Goal: Task Accomplishment & Management: Manage account settings

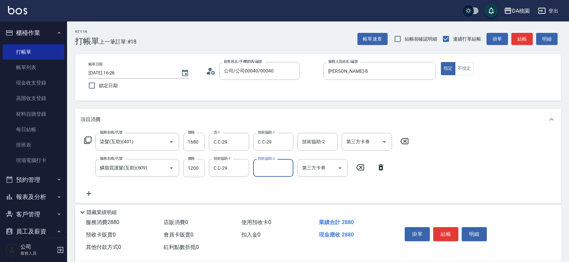
scroll to position [37, 0]
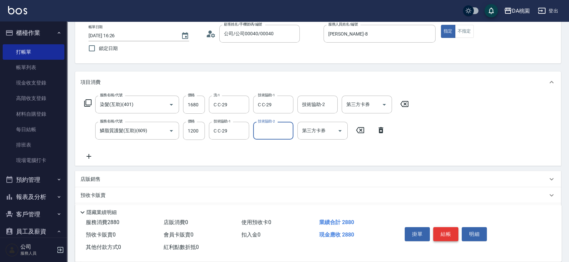
click at [448, 230] on button "結帳" at bounding box center [445, 234] width 25 height 14
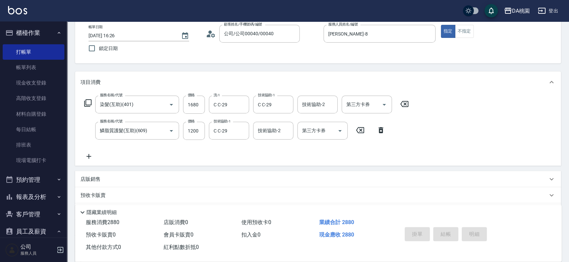
type input "[DATE] 17:54"
type input "0"
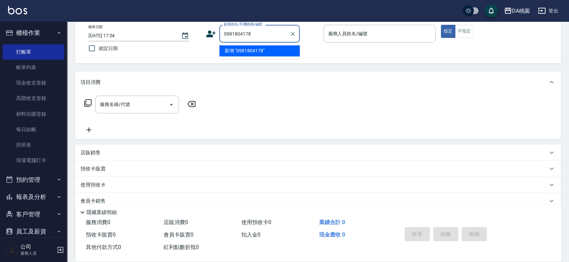
type input "0981804178"
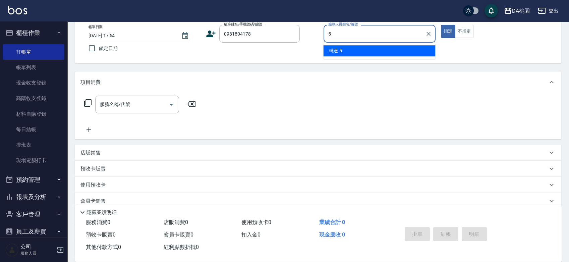
type input "琳達-5"
type button "true"
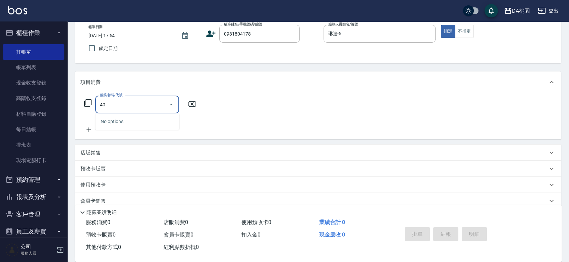
type input "400"
type input "150"
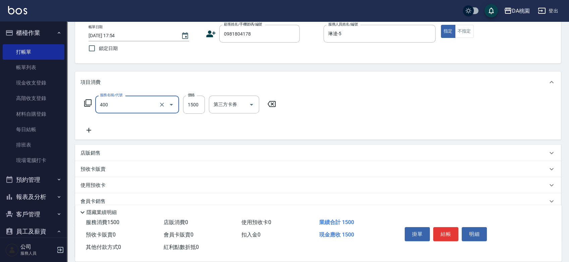
type input "染髮(400)"
type input "0"
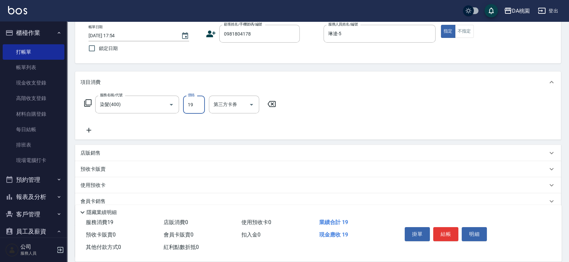
type input "198"
type input "10"
type input "1980"
type input "190"
type input "1980"
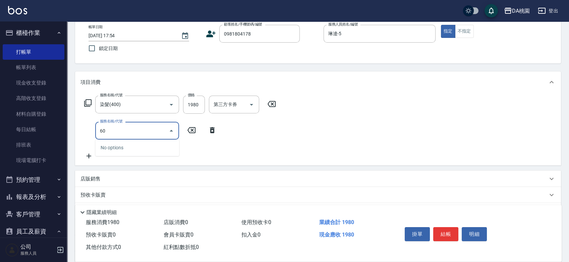
type input "606"
type input "290"
type input "小麥護髮(606)"
click at [445, 232] on button "結帳" at bounding box center [445, 234] width 25 height 14
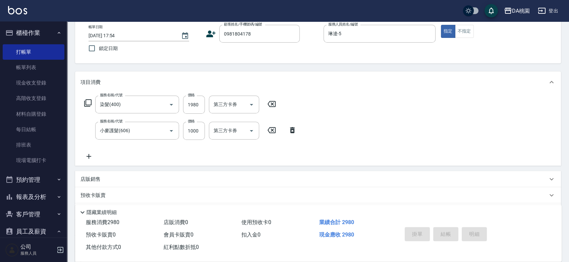
type input "2025/10/08 18:18"
type input "0"
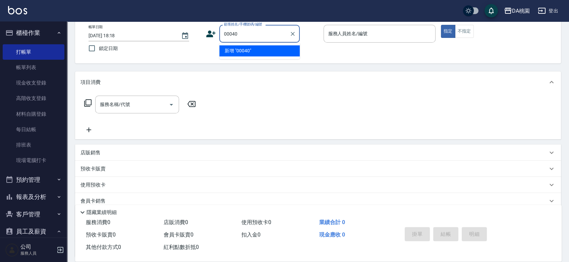
type input "00040"
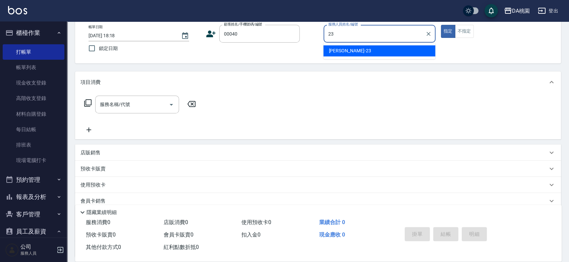
type input "亞瑟 -23"
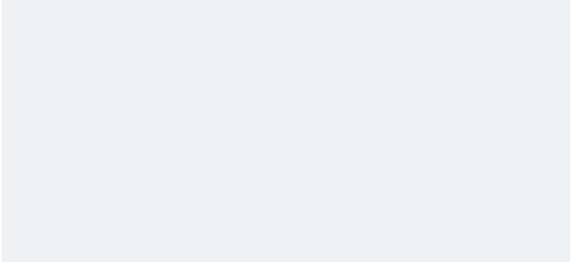
scroll to position [0, 0]
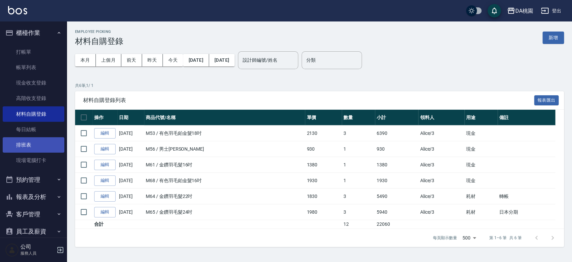
click at [24, 144] on link "排班表" at bounding box center [34, 144] width 62 height 15
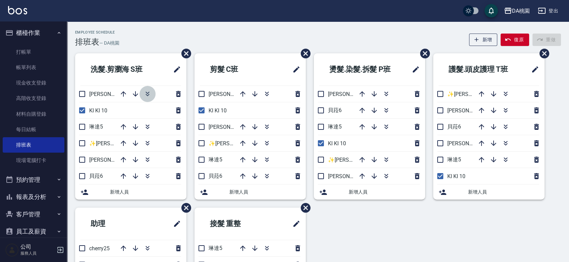
click at [149, 93] on icon "button" at bounding box center [148, 94] width 8 height 8
click at [149, 96] on icon "button" at bounding box center [148, 94] width 8 height 8
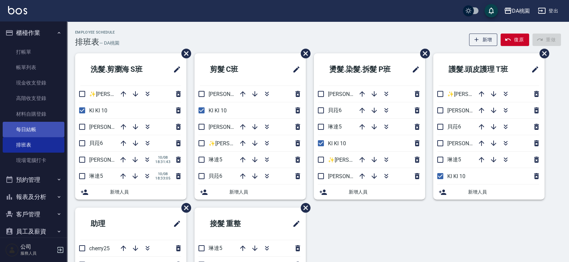
scroll to position [74, 0]
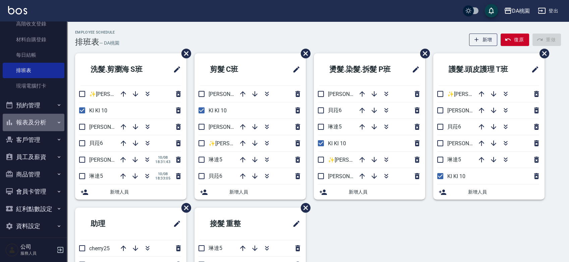
click at [37, 119] on button "報表及分析" at bounding box center [34, 122] width 62 height 17
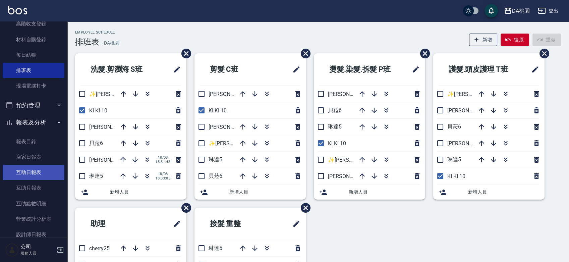
click at [29, 173] on link "互助日報表" at bounding box center [34, 172] width 62 height 15
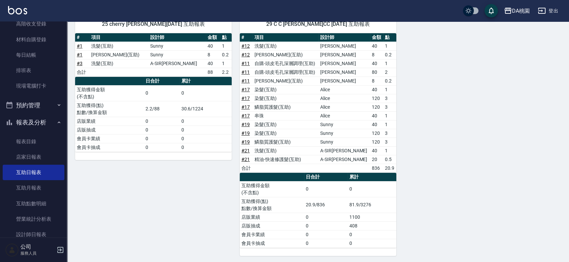
scroll to position [85, 0]
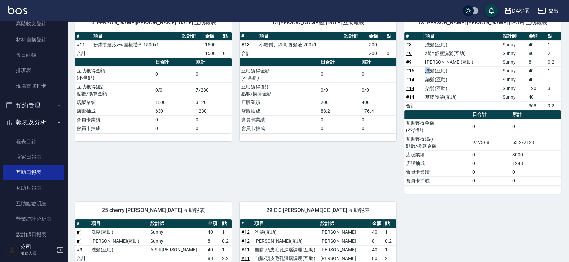
click at [431, 69] on td "洗髮(互助)" at bounding box center [462, 70] width 77 height 9
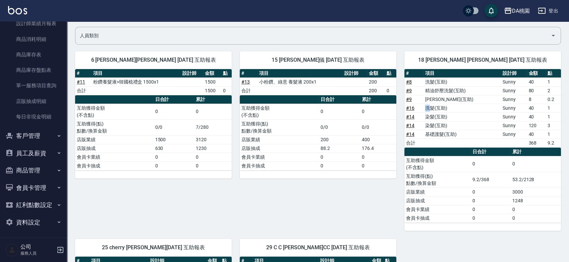
scroll to position [302, 0]
click at [31, 152] on button "員工及薪資" at bounding box center [34, 152] width 62 height 17
click at [31, 167] on link "員工列表" at bounding box center [34, 170] width 62 height 15
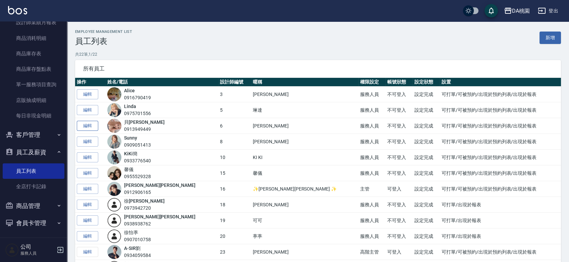
click at [88, 125] on link "編輯" at bounding box center [87, 126] width 21 height 10
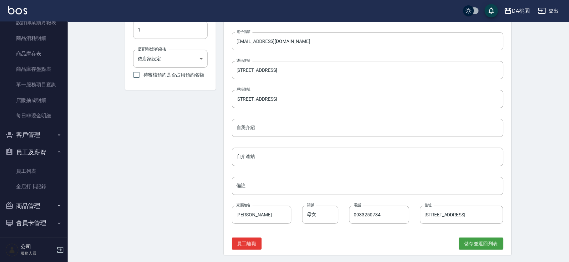
scroll to position [273, 0]
click at [463, 241] on button "儲存並返回列表" at bounding box center [481, 242] width 45 height 12
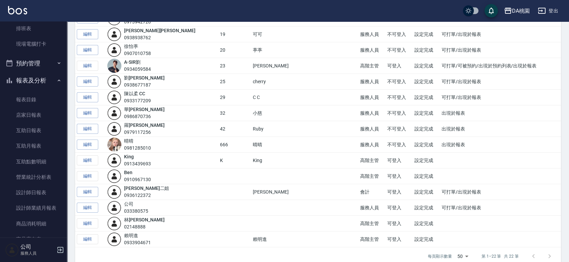
scroll to position [115, 0]
click at [36, 31] on link "排班表" at bounding box center [34, 29] width 62 height 15
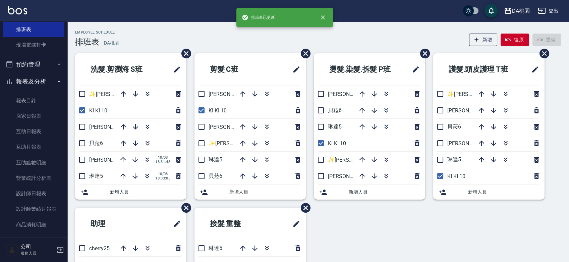
click at [357, 238] on div "洗髮.剪瀏海 S班 ✨GARY蓋瑞 ✨16 KI KI 10 桑妮8 貝菈6 愛莉絲3 10/08 18:31:43 琳達5 10/08 18:33:05 新…" at bounding box center [314, 207] width 494 height 309
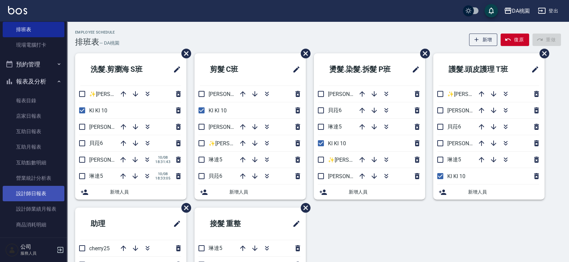
click at [28, 190] on link "設計師日報表" at bounding box center [34, 193] width 62 height 15
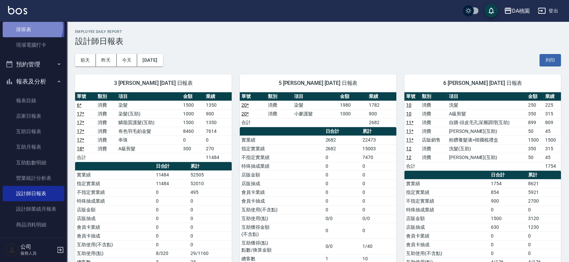
click at [28, 26] on link "排班表" at bounding box center [34, 29] width 62 height 15
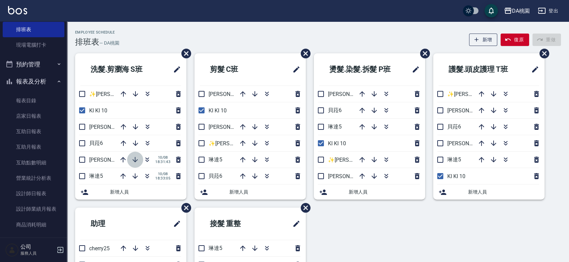
click at [136, 160] on icon "button" at bounding box center [134, 159] width 5 height 5
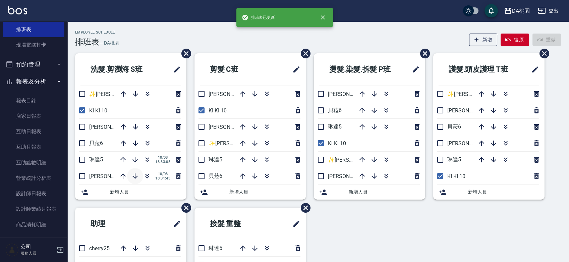
click at [136, 176] on icon "button" at bounding box center [135, 176] width 8 height 8
click at [82, 95] on input "checkbox" at bounding box center [82, 94] width 14 height 14
checkbox input "false"
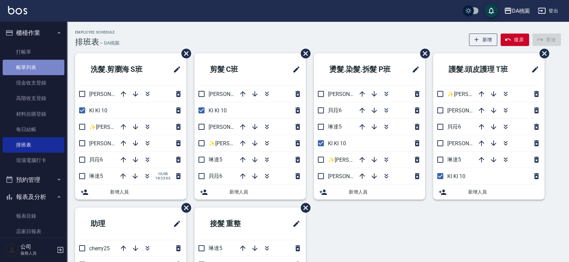
click at [34, 66] on link "帳單列表" at bounding box center [34, 67] width 62 height 15
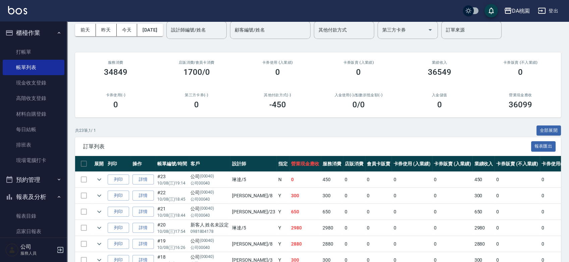
scroll to position [112, 0]
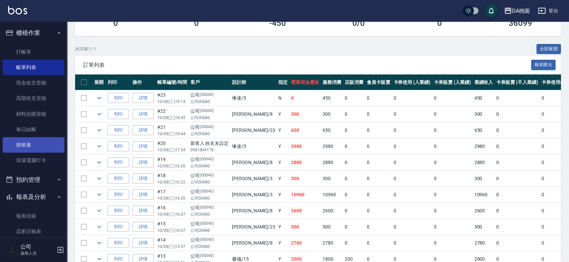
click at [34, 149] on link "排班表" at bounding box center [34, 144] width 62 height 15
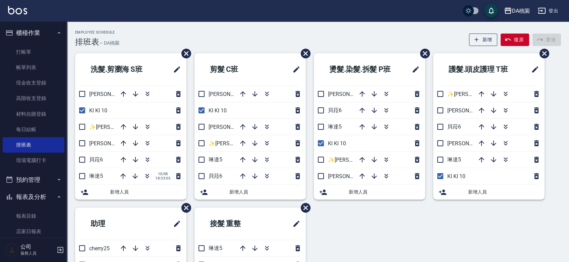
click at [265, 43] on div "Employee Schedule 排班表 — DA桃園 新增 復原 重做" at bounding box center [318, 38] width 486 height 16
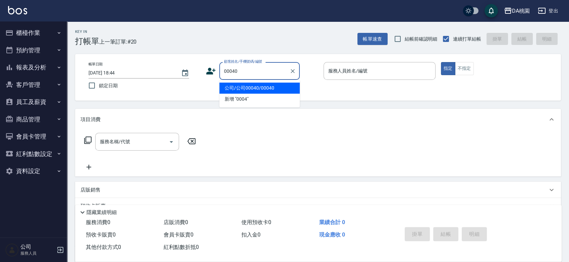
type input "公司/公司00040/00040"
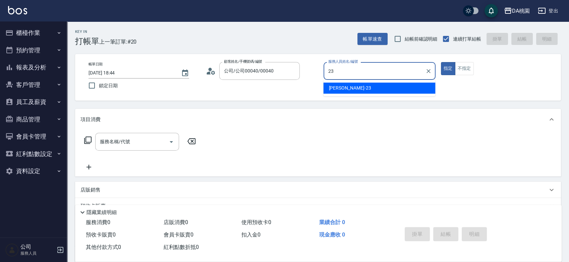
type input "亞瑟 -23"
type button "true"
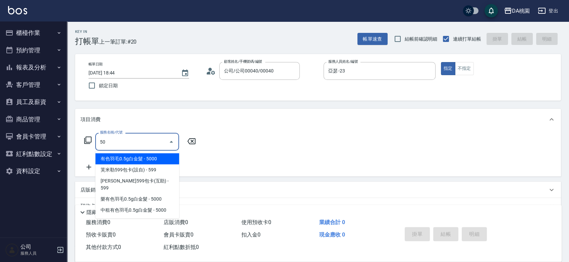
type input "501"
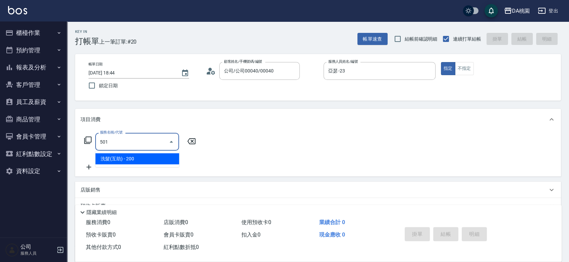
type input "20"
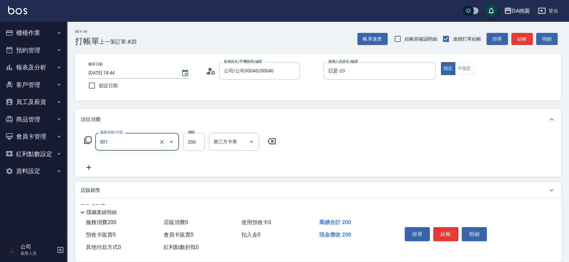
type input "洗髮(互助)(501)"
type input "0"
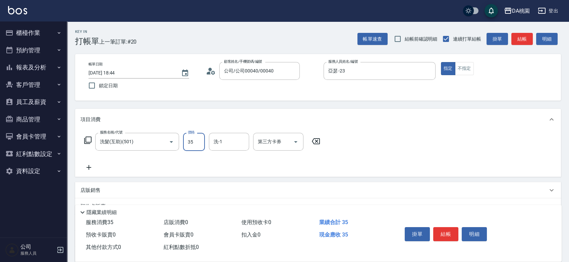
type input "350"
type input "30"
type input "350"
type input "C C-29"
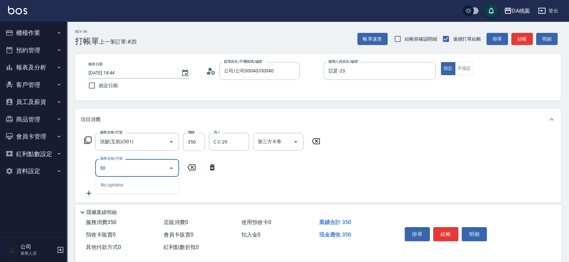
type input "300"
type input "40"
type input "剪瀏海(300)"
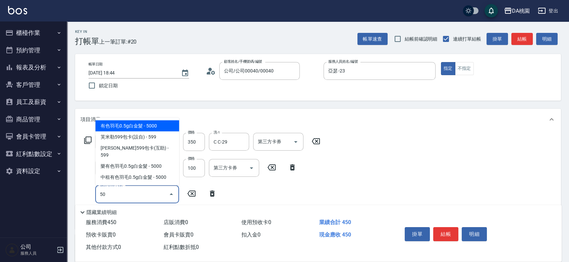
type input "503"
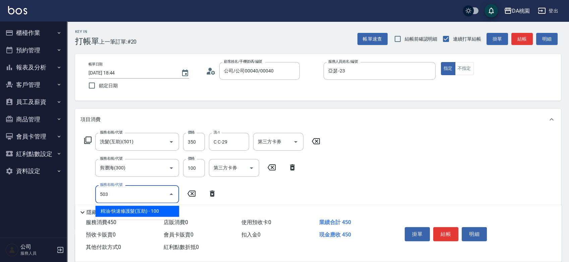
type input "50"
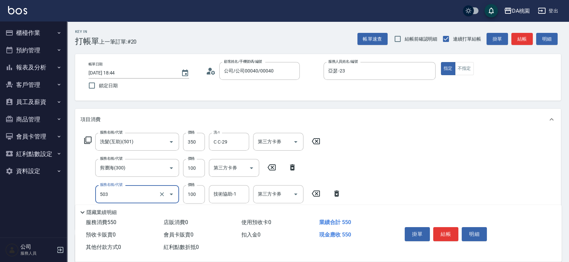
type input "精油-快速修護髮(互助)(503)"
type input "2"
type input "40"
type input "200"
type input "60"
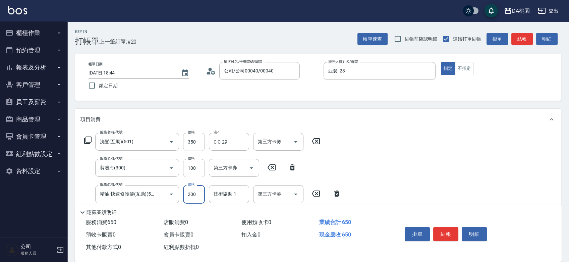
type input "200"
type input "C C-29"
click at [446, 232] on button "結帳" at bounding box center [445, 234] width 25 height 14
type input "2025/10/08 18:45"
type input "0"
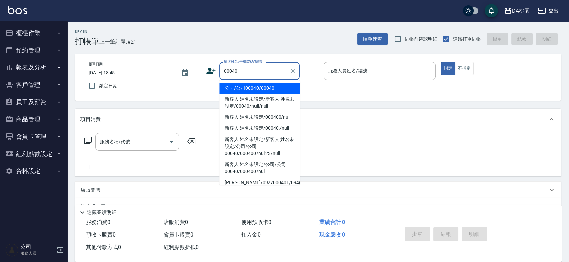
type input "公司/公司00040/00040"
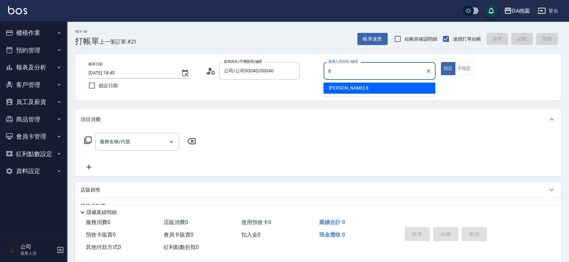
type input "[PERSON_NAME]-8"
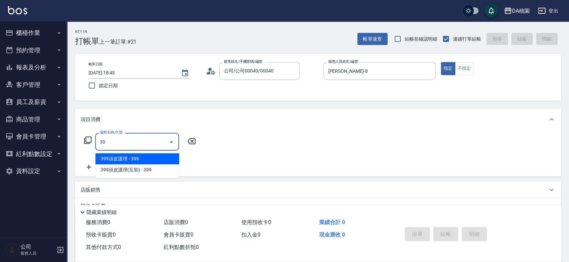
type input "303"
type input "30"
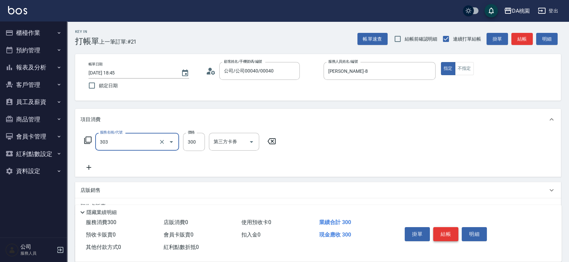
type input "A級剪髮(303)"
click at [437, 233] on button "結帳" at bounding box center [445, 234] width 25 height 14
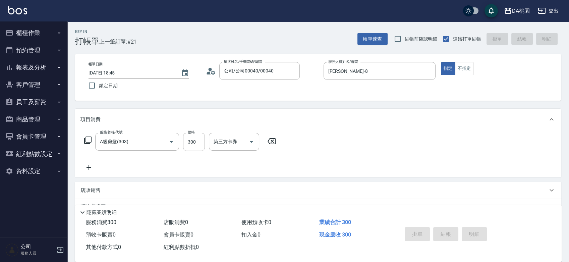
type input "2025/10/08 19:01"
type input "0"
click at [300, 98] on div "帳單日期 2025/10/08 19:01 鎖定日期 顧客姓名/手機號碼/編號 顧客姓名/手機號碼/編號 服務人員姓名/編號 服務人員姓名/編號 指定 不指定" at bounding box center [318, 77] width 486 height 47
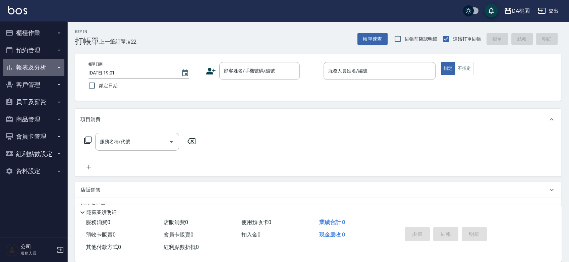
click at [22, 68] on button "報表及分析" at bounding box center [34, 67] width 62 height 17
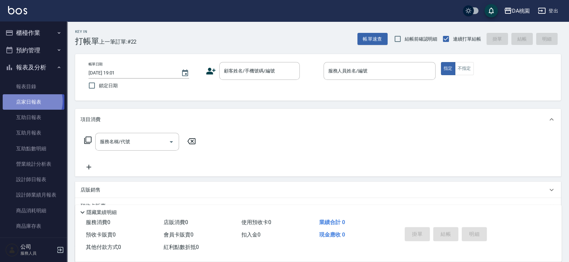
click at [31, 101] on link "店家日報表" at bounding box center [34, 101] width 62 height 15
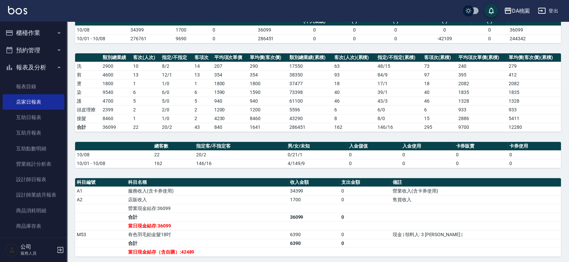
scroll to position [149, 0]
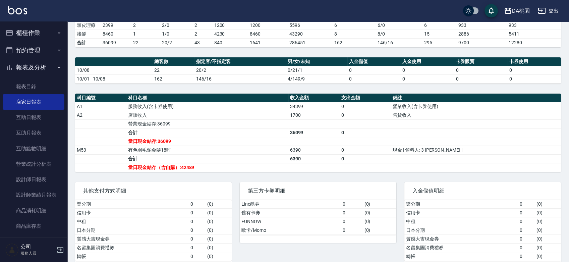
click at [37, 34] on button "櫃檯作業" at bounding box center [34, 32] width 62 height 17
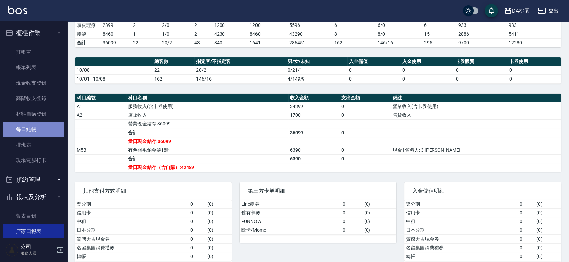
click at [33, 127] on link "每日結帳" at bounding box center [34, 129] width 62 height 15
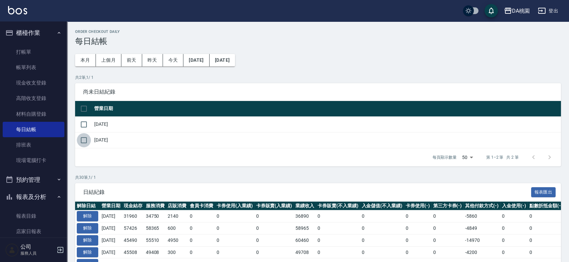
click at [86, 140] on input "checkbox" at bounding box center [84, 140] width 14 height 14
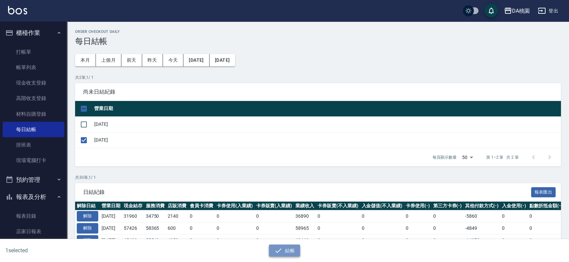
click at [291, 247] on button "結帳" at bounding box center [284, 250] width 31 height 12
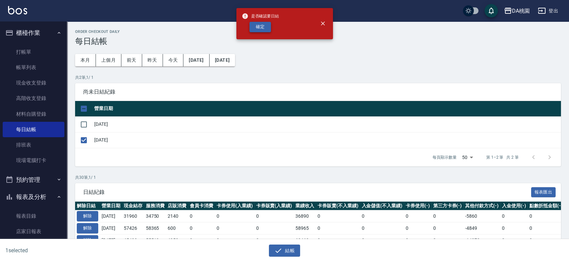
click at [256, 24] on button "確定" at bounding box center [259, 27] width 21 height 10
checkbox input "false"
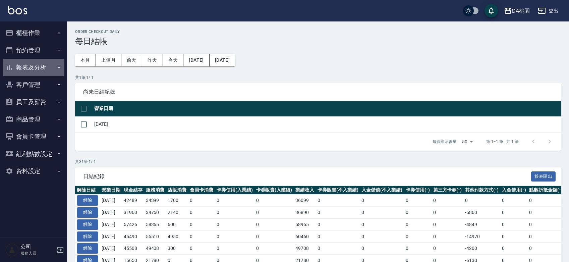
click at [37, 68] on button "報表及分析" at bounding box center [34, 67] width 62 height 17
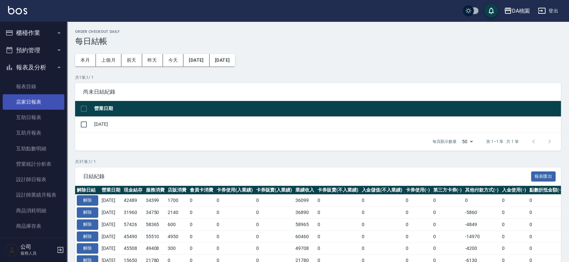
click at [28, 101] on link "店家日報表" at bounding box center [34, 101] width 62 height 15
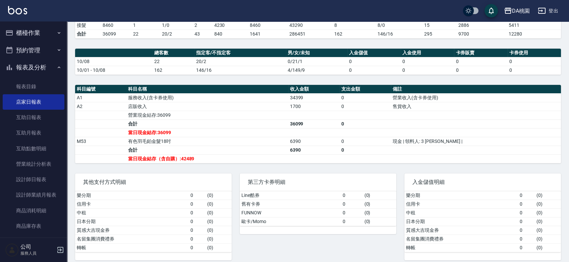
scroll to position [162, 0]
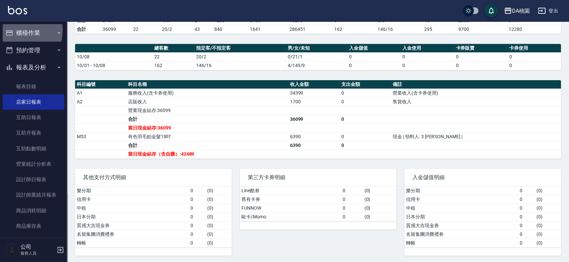
click at [16, 30] on button "櫃檯作業" at bounding box center [34, 32] width 62 height 17
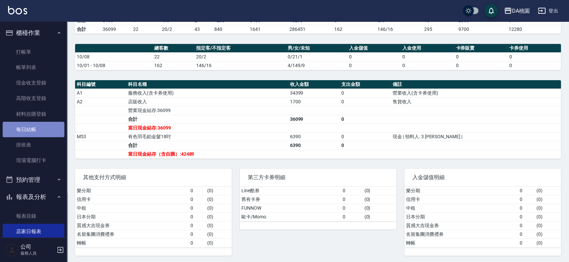
click at [36, 123] on link "每日結帳" at bounding box center [34, 129] width 62 height 15
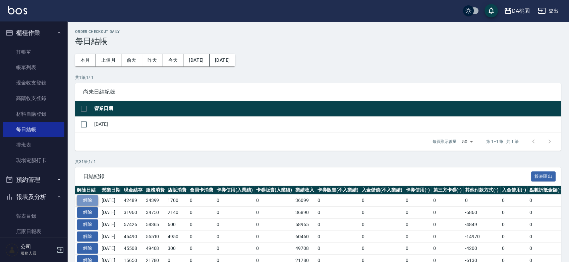
click at [90, 199] on button "解除" at bounding box center [87, 200] width 21 height 10
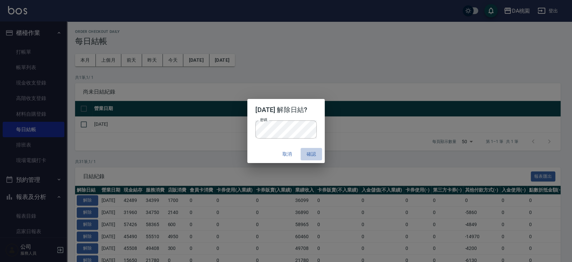
click at [315, 150] on button "確認" at bounding box center [311, 154] width 21 height 12
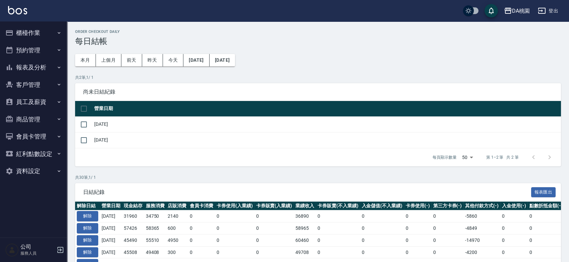
click at [47, 36] on button "櫃檯作業" at bounding box center [34, 32] width 62 height 17
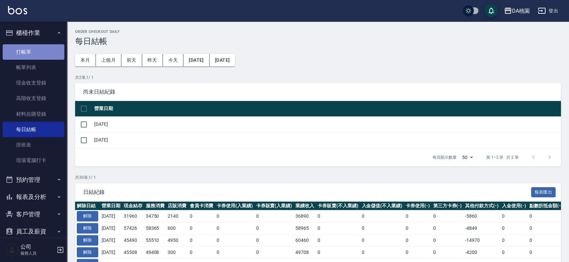
click at [40, 50] on link "打帳單" at bounding box center [34, 51] width 62 height 15
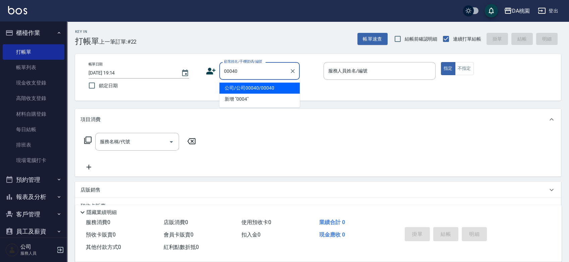
type input "公司/公司00040/00040"
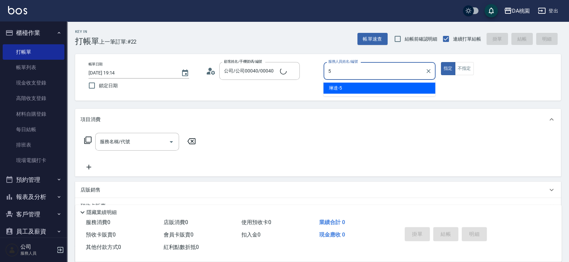
type input "琳達-5"
type button "true"
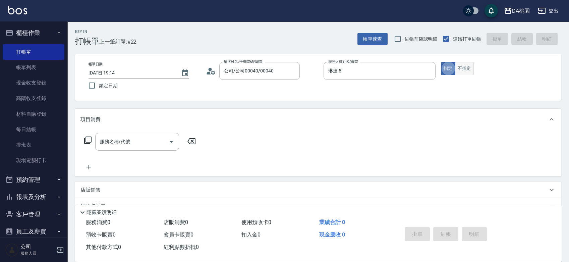
click at [466, 68] on button "不指定" at bounding box center [464, 68] width 19 height 13
click at [136, 138] on input "服務名稱/代號" at bounding box center [132, 142] width 68 height 12
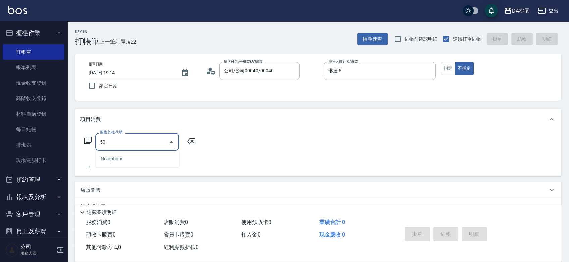
type input "501"
type input "20"
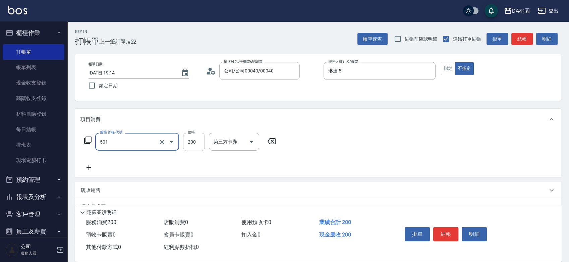
type input "洗髮(互助)(501)"
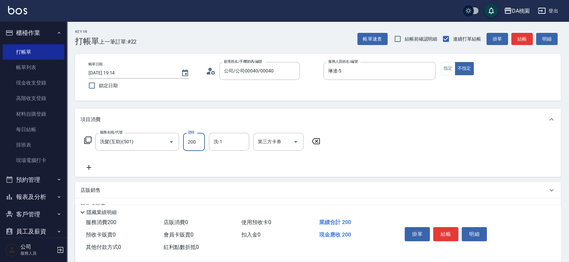
type input "0"
type input "350"
type input "30"
type input "350"
type input "C C-29"
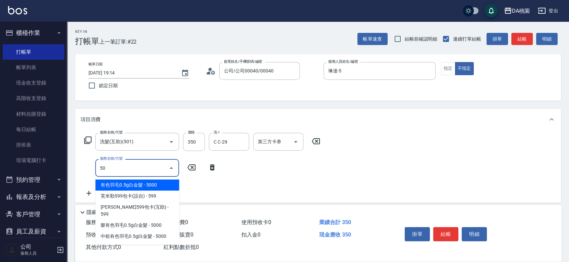
type input "504"
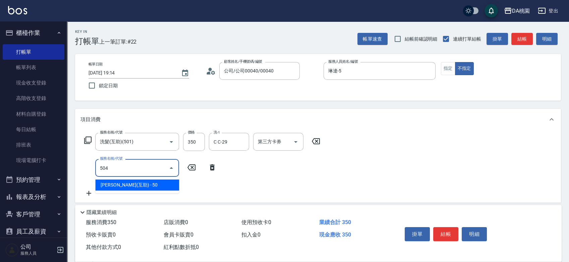
type input "40"
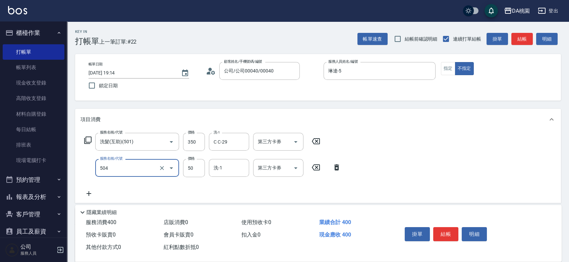
type input "潤絲(互助)(504)"
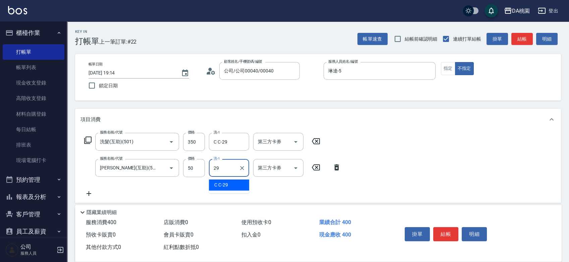
type input "C C-29"
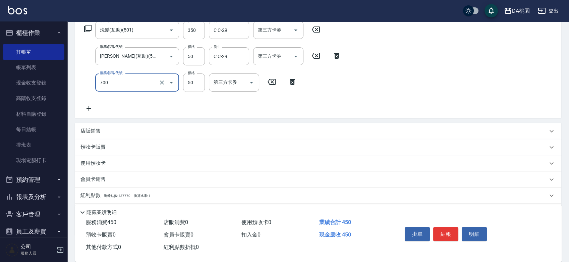
scroll to position [149, 0]
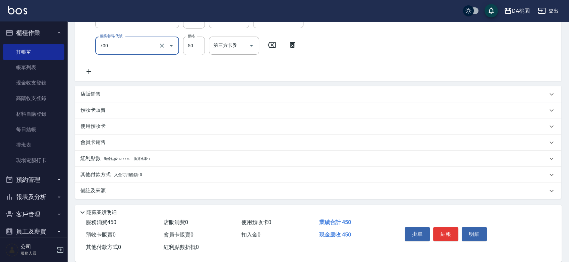
type input "基本造型-夾直&電棒(700)"
click at [171, 175] on div "其他付款方式 入金可用餘額: 0" at bounding box center [313, 174] width 467 height 7
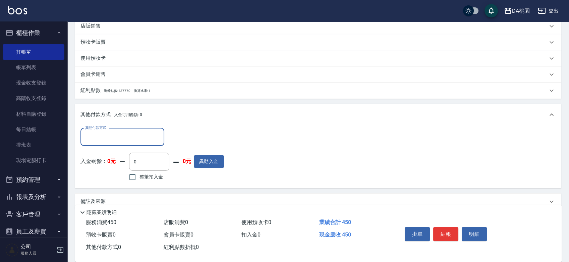
scroll to position [226, 0]
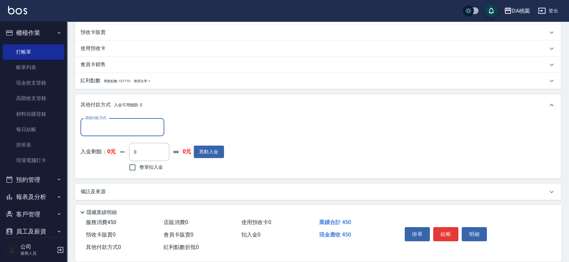
click at [118, 124] on input "其他付款方式" at bounding box center [122, 127] width 78 height 12
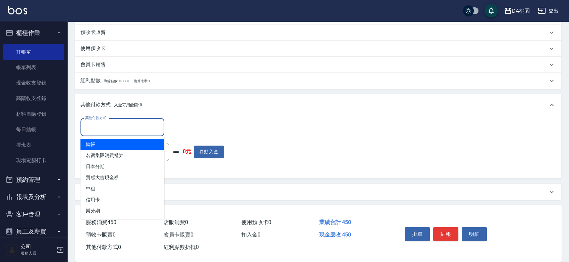
click at [101, 145] on span "轉帳" at bounding box center [122, 144] width 84 height 11
type input "轉帳"
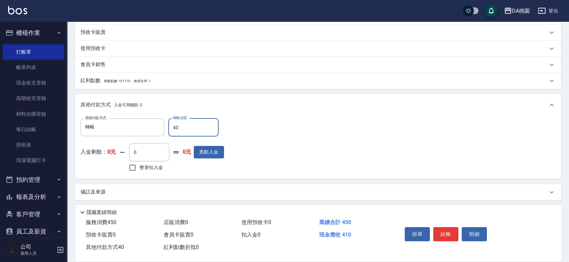
type input "450"
type input "0"
type input "450"
click at [443, 229] on button "結帳" at bounding box center [445, 234] width 25 height 14
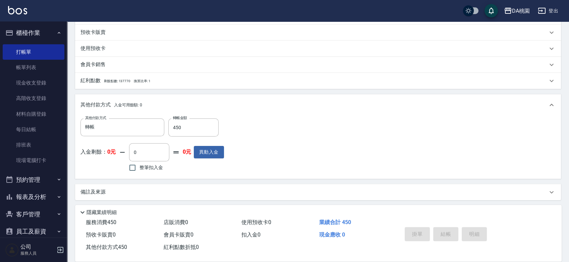
type input "2025/10/08 19:15"
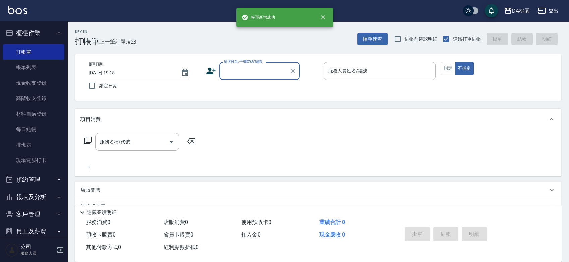
scroll to position [0, 0]
click at [43, 129] on link "每日結帳" at bounding box center [34, 129] width 62 height 15
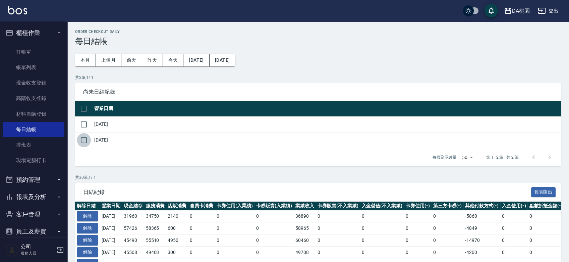
click at [88, 140] on input "checkbox" at bounding box center [84, 140] width 14 height 14
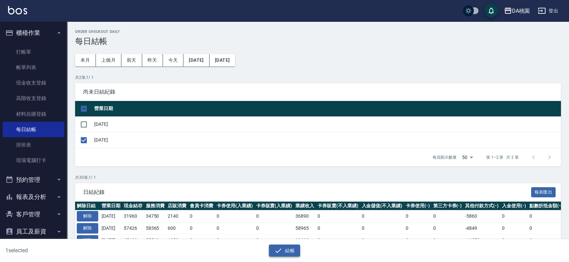
click at [284, 249] on button "結帳" at bounding box center [284, 250] width 31 height 12
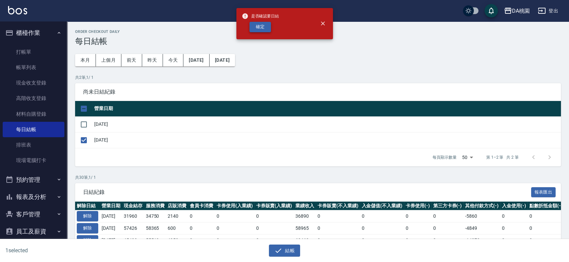
click at [260, 26] on button "確定" at bounding box center [259, 27] width 21 height 10
checkbox input "false"
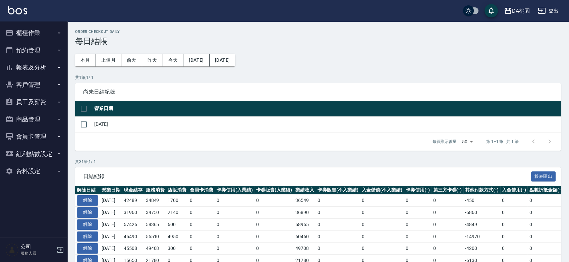
click at [31, 69] on button "報表及分析" at bounding box center [34, 67] width 62 height 17
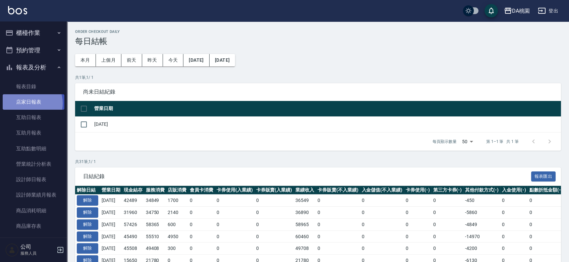
click at [27, 103] on link "店家日報表" at bounding box center [34, 101] width 62 height 15
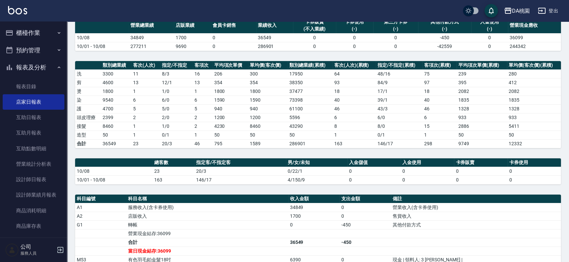
scroll to position [180, 0]
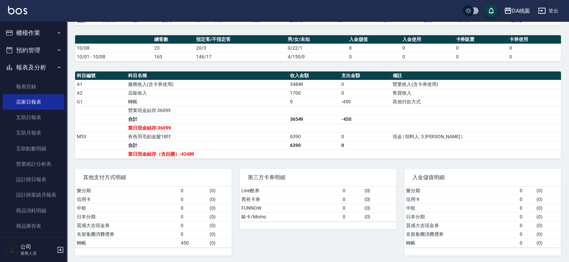
click at [32, 33] on button "櫃檯作業" at bounding box center [34, 32] width 62 height 17
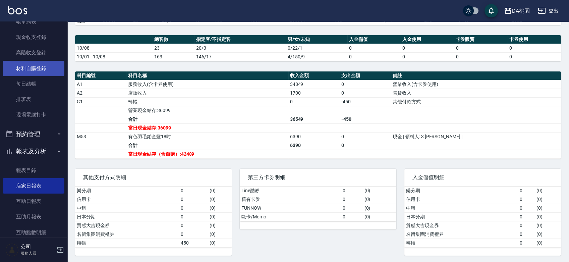
scroll to position [112, 0]
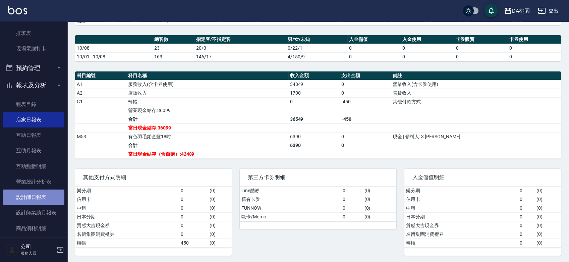
click at [40, 199] on link "設計師日報表" at bounding box center [34, 196] width 62 height 15
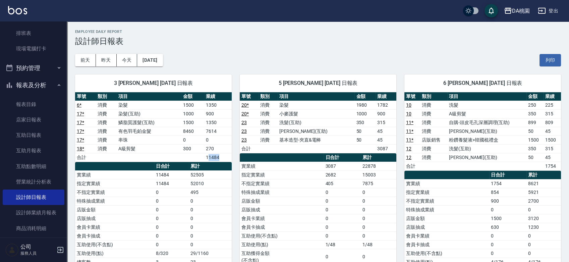
drag, startPoint x: 209, startPoint y: 157, endPoint x: 220, endPoint y: 156, distance: 10.8
click at [220, 156] on td "11484" at bounding box center [217, 157] width 27 height 9
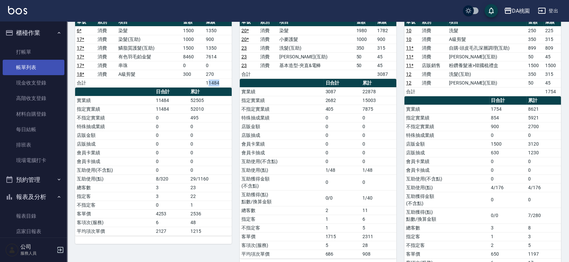
click at [42, 66] on link "帳單列表" at bounding box center [34, 67] width 62 height 15
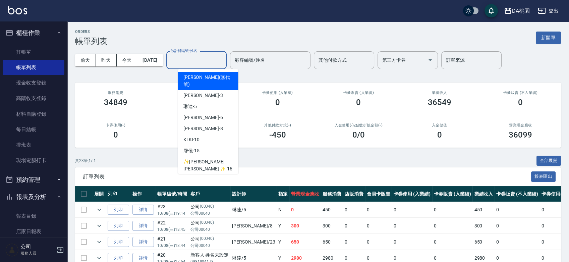
click at [206, 62] on input "設計師編號/姓名" at bounding box center [196, 60] width 54 height 12
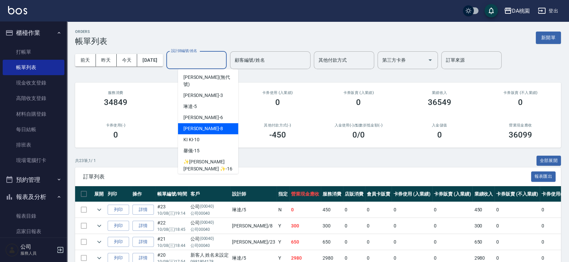
click at [217, 123] on div "[PERSON_NAME] -8" at bounding box center [208, 128] width 60 height 11
type input "[PERSON_NAME]-8"
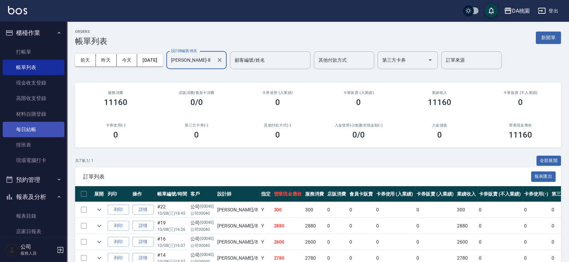
click at [35, 131] on link "每日結帳" at bounding box center [34, 129] width 62 height 15
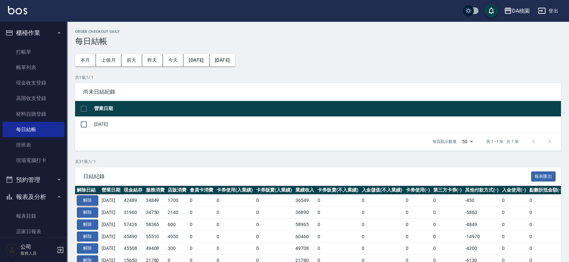
click at [86, 199] on button "解除" at bounding box center [87, 200] width 21 height 10
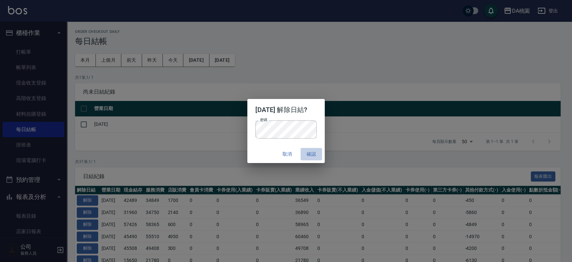
click at [316, 155] on button "確認" at bounding box center [311, 154] width 21 height 12
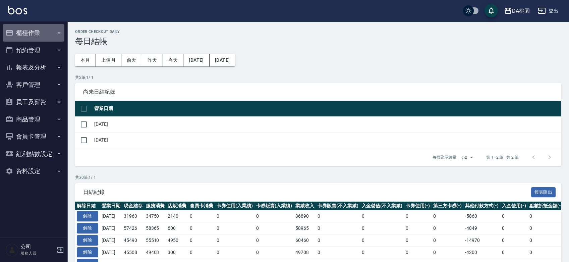
click at [31, 32] on button "櫃檯作業" at bounding box center [34, 32] width 62 height 17
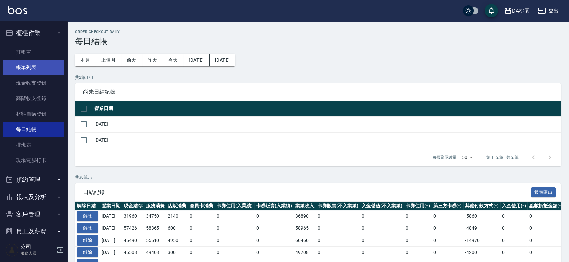
click at [29, 69] on link "帳單列表" at bounding box center [34, 67] width 62 height 15
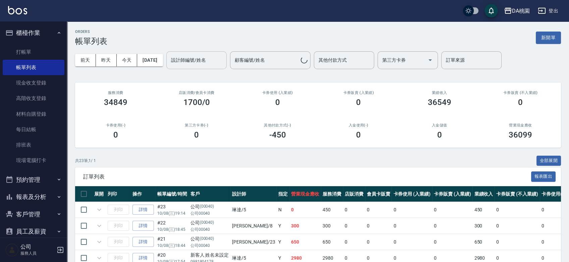
click at [207, 55] on input "設計師編號/姓名" at bounding box center [196, 60] width 54 height 12
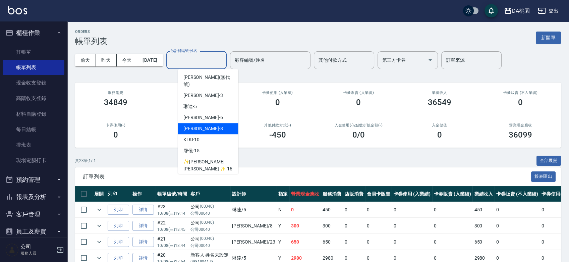
click at [213, 123] on div "[PERSON_NAME] -8" at bounding box center [208, 128] width 60 height 11
type input "[PERSON_NAME]-8"
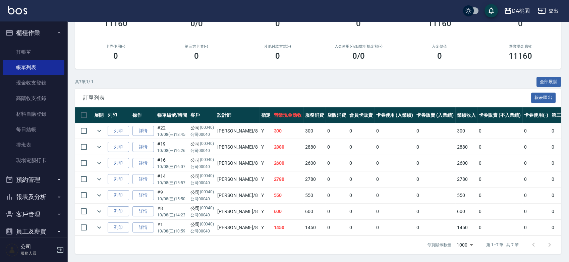
scroll to position [83, 0]
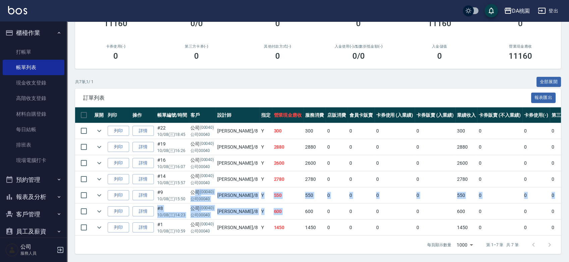
drag, startPoint x: 195, startPoint y: 186, endPoint x: 279, endPoint y: 210, distance: 87.7
click at [279, 210] on tbody "列印 詳情 #22 10/08 (三) 18:45 公司 (00040) 公司00040 [PERSON_NAME]妮 /8 Y 300 300 0 0 0 …" at bounding box center [396, 179] width 643 height 113
click at [272, 207] on td "600" at bounding box center [288, 212] width 32 height 16
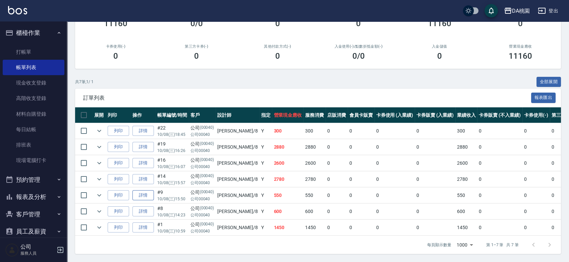
click at [145, 190] on link "詳情" at bounding box center [142, 195] width 21 height 10
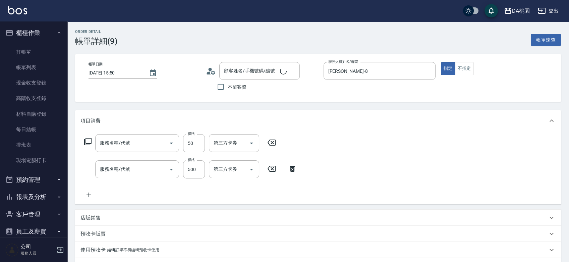
type input "2025/10/08 15:50"
type input "桑妮-8"
type input "50"
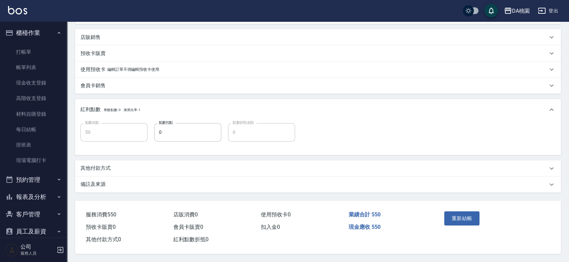
type input "公司/公司00040/00040"
type input "潤絲(互助)(504)"
type input "精油舒壓洗髮(互助)(507)"
click at [118, 169] on div "其他付款方式" at bounding box center [313, 168] width 467 height 7
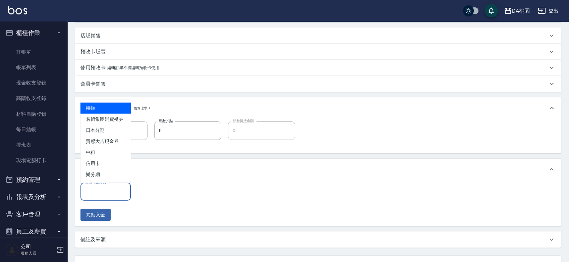
click at [107, 188] on input "其他付款方式" at bounding box center [105, 192] width 44 height 12
click at [118, 110] on span "轉帳" at bounding box center [105, 108] width 50 height 11
type input "轉帳"
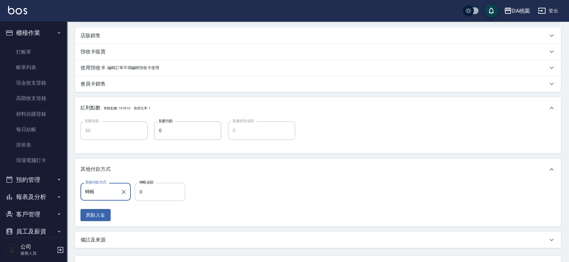
click at [140, 191] on input "0" at bounding box center [160, 192] width 50 height 18
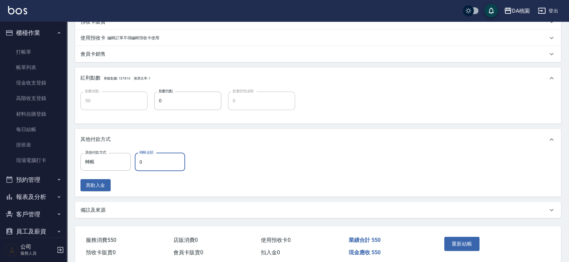
scroll to position [239, 0]
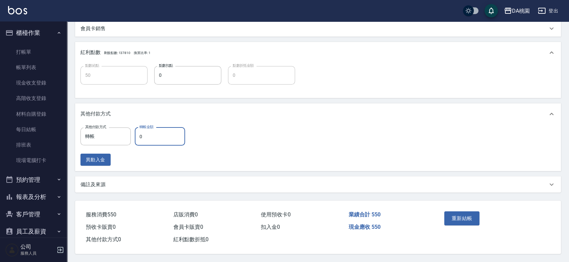
type input "5"
type input "40"
type input "55"
type input "0"
type input "550"
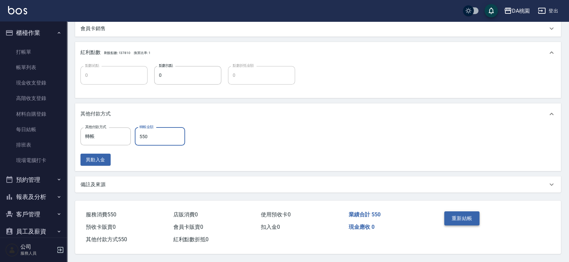
click at [459, 212] on button "重新結帳" at bounding box center [462, 218] width 36 height 14
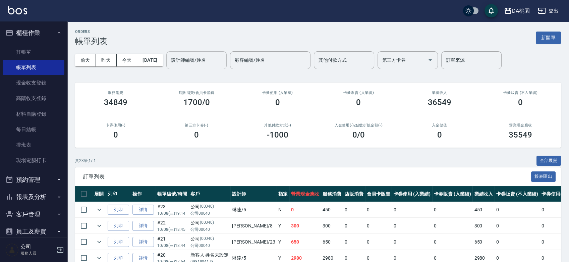
drag, startPoint x: 207, startPoint y: 53, endPoint x: 206, endPoint y: 65, distance: 12.1
click at [207, 54] on div "設計師編號/姓名" at bounding box center [196, 60] width 60 height 18
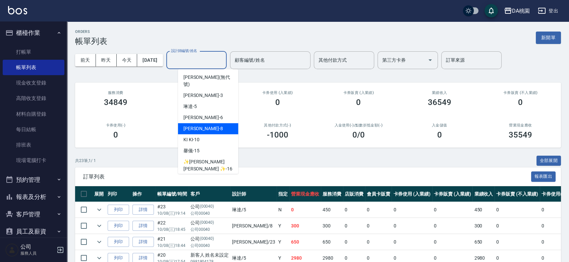
click at [196, 126] on div "桑妮 -8" at bounding box center [208, 128] width 60 height 11
type input "桑妮-8"
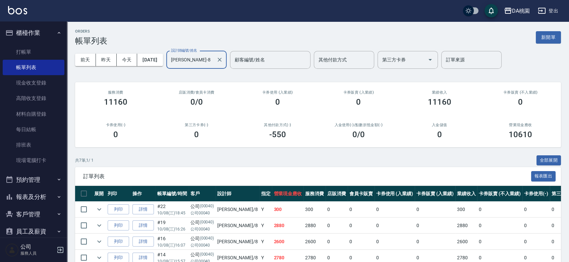
scroll to position [83, 0]
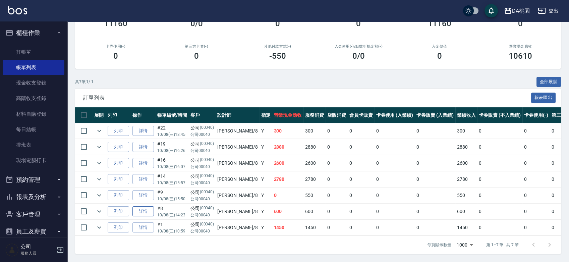
click at [144, 207] on link "詳情" at bounding box center [142, 211] width 21 height 10
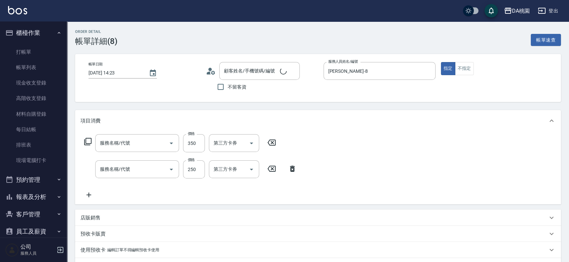
type input "2025/10/08 14:23"
type input "桑妮-8"
type input "60"
type input "A級剪髮(303)"
type input "洗髮(互助)(501)"
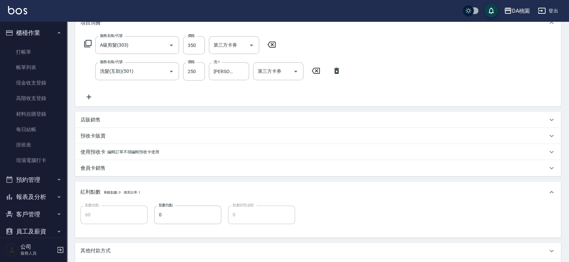
type input "公司/公司00040/00040"
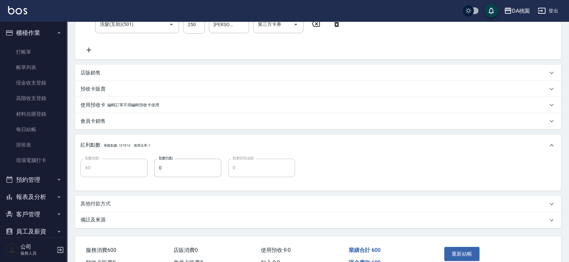
scroll to position [182, 0]
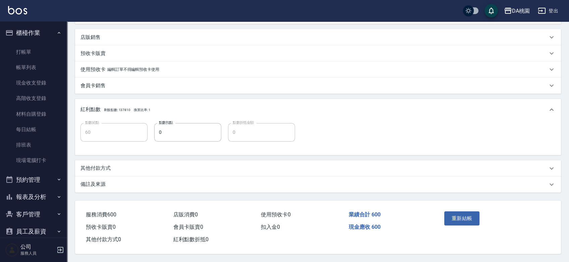
click at [148, 165] on div "其他付款方式" at bounding box center [313, 168] width 467 height 7
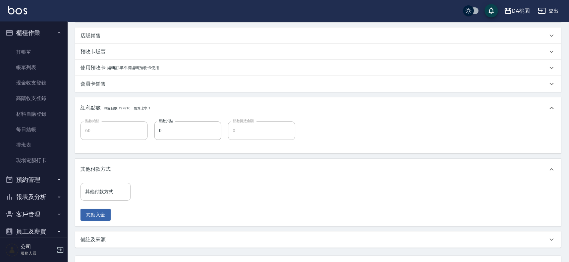
click at [109, 192] on input "其他付款方式" at bounding box center [105, 192] width 44 height 12
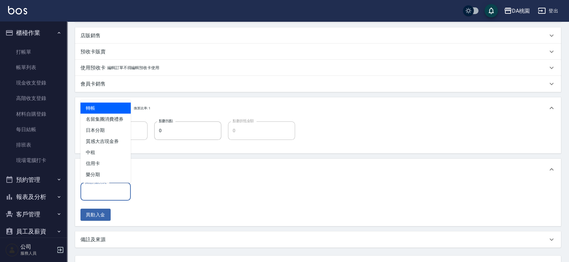
click at [118, 107] on span "轉帳" at bounding box center [105, 108] width 50 height 11
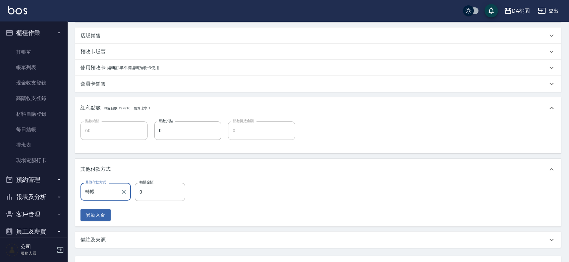
type input "轉帳"
click at [135, 190] on input "0" at bounding box center [160, 192] width 50 height 18
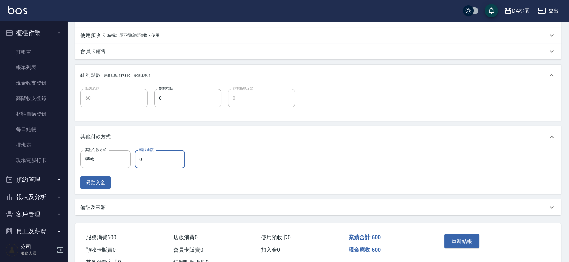
scroll to position [239, 0]
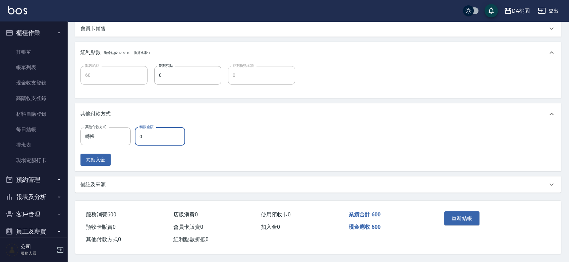
type input "6"
type input "50"
type input "60"
type input "0"
type input "600"
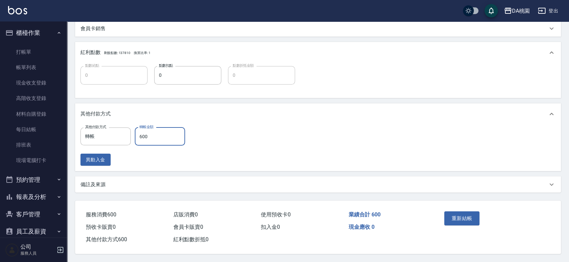
click at [459, 209] on div "重新結帳" at bounding box center [468, 223] width 52 height 29
click at [456, 211] on button "重新結帳" at bounding box center [462, 218] width 36 height 14
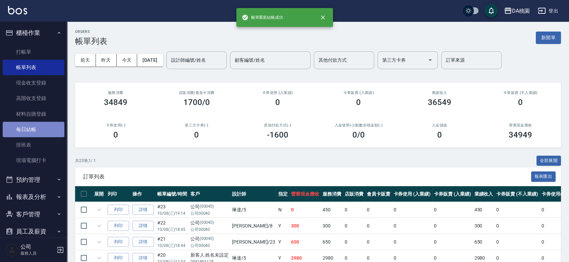
click at [43, 131] on link "每日結帳" at bounding box center [34, 129] width 62 height 15
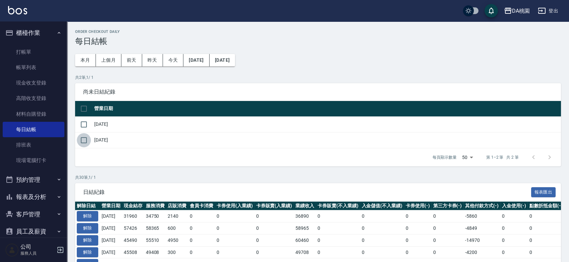
click at [82, 142] on input "checkbox" at bounding box center [84, 140] width 14 height 14
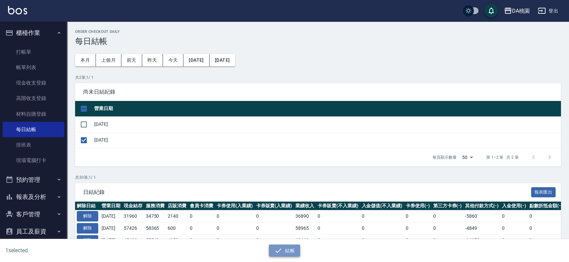
click at [280, 250] on icon "button" at bounding box center [278, 250] width 8 height 8
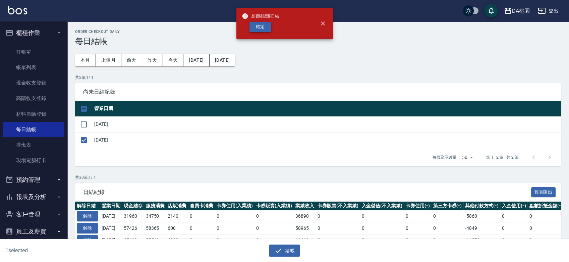
click at [263, 31] on button "確定" at bounding box center [259, 27] width 21 height 10
checkbox input "false"
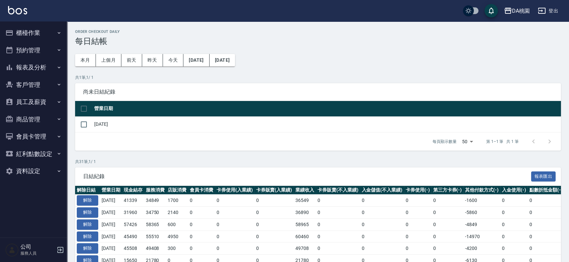
click at [48, 65] on button "報表及分析" at bounding box center [34, 67] width 62 height 17
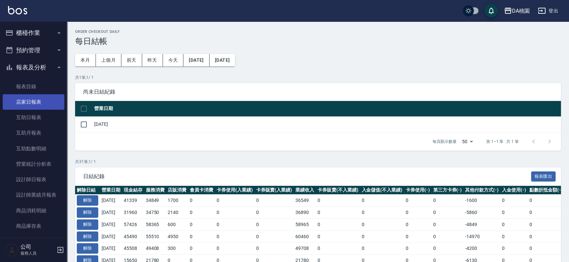
click at [27, 104] on link "店家日報表" at bounding box center [34, 101] width 62 height 15
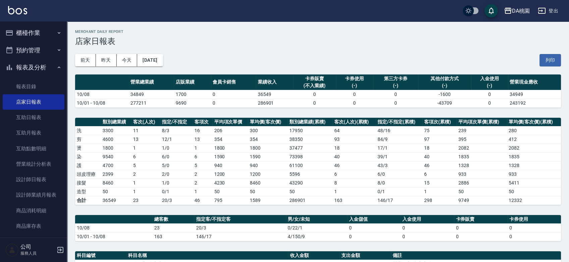
click at [31, 35] on button "櫃檯作業" at bounding box center [34, 32] width 62 height 17
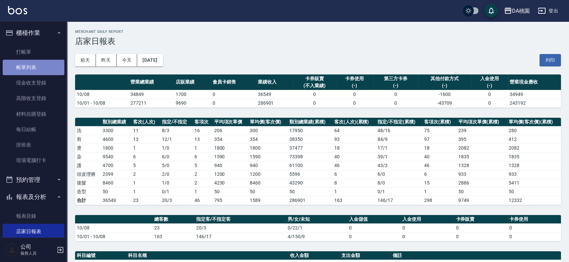
click at [35, 71] on link "帳單列表" at bounding box center [34, 67] width 62 height 15
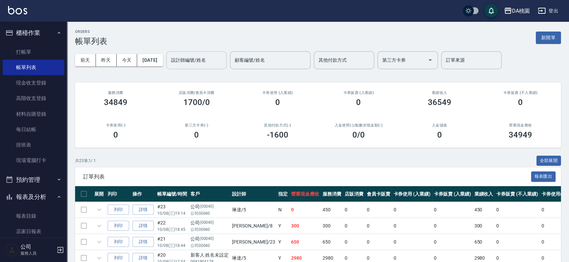
click at [211, 64] on input "設計師編號/姓名" at bounding box center [196, 60] width 54 height 12
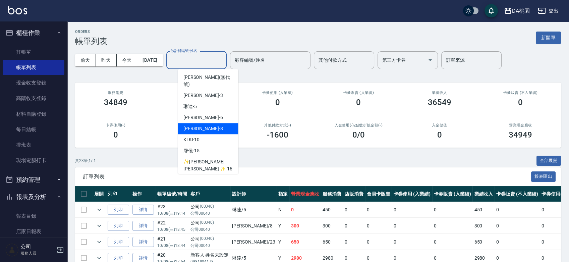
scroll to position [37, 0]
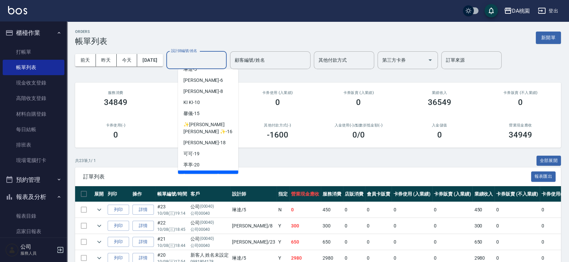
click at [196, 172] on span "[PERSON_NAME] -23" at bounding box center [204, 175] width 42 height 7
type input "亞瑟 -23"
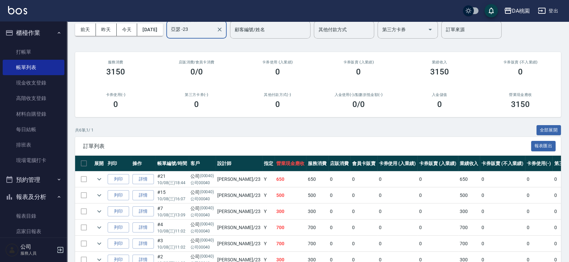
scroll to position [67, 0]
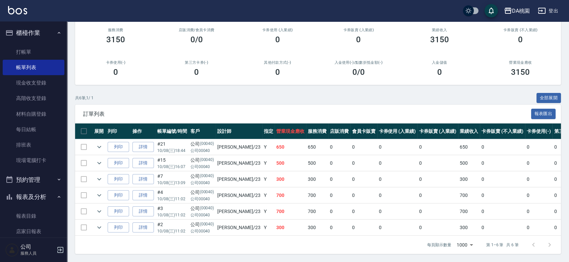
click at [86, 142] on td at bounding box center [83, 147] width 17 height 16
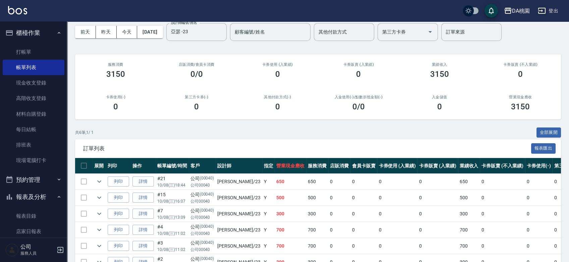
scroll to position [0, 0]
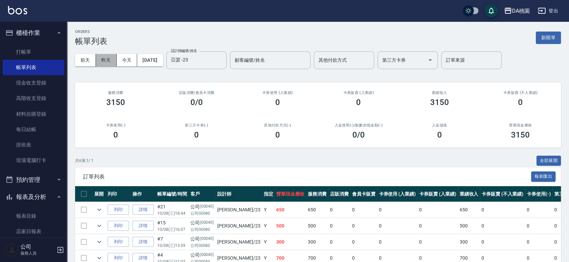
click at [111, 59] on button "昨天" at bounding box center [106, 60] width 21 height 12
click at [132, 57] on button "今天" at bounding box center [127, 60] width 21 height 12
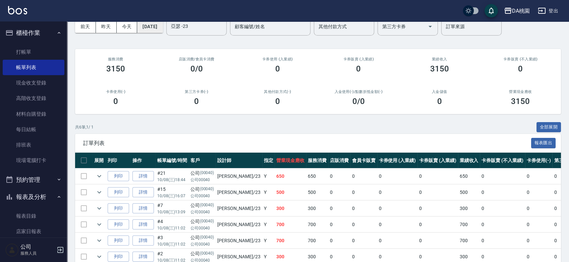
scroll to position [67, 0]
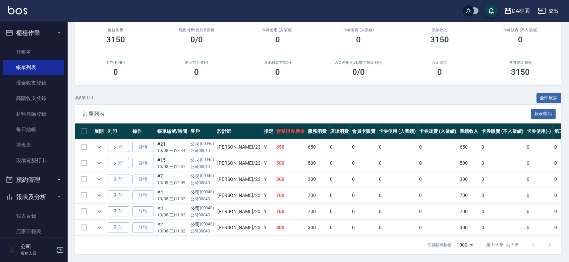
click at [86, 171] on td at bounding box center [83, 179] width 17 height 16
click at [85, 172] on td at bounding box center [83, 179] width 17 height 16
click at [46, 125] on link "每日結帳" at bounding box center [34, 129] width 62 height 15
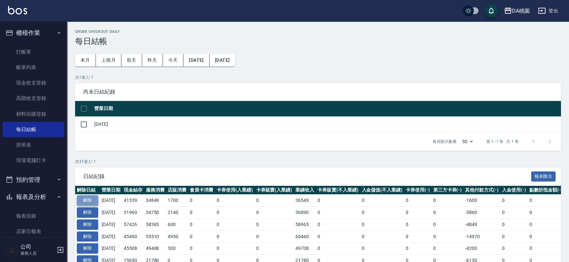
click at [94, 200] on button "解除" at bounding box center [87, 200] width 21 height 10
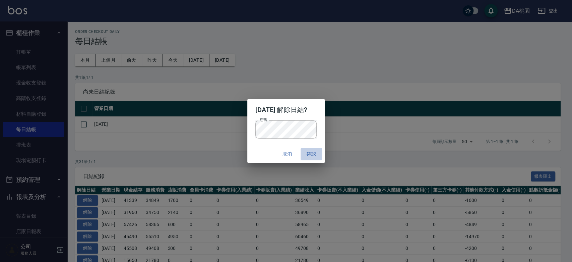
click at [313, 155] on button "確認" at bounding box center [311, 154] width 21 height 12
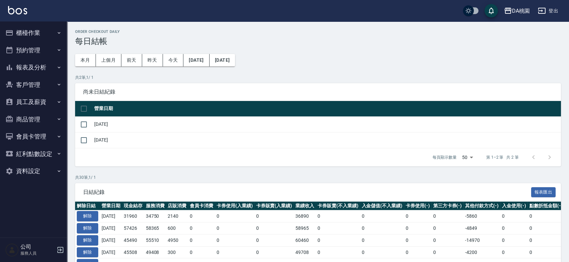
click at [35, 32] on button "櫃檯作業" at bounding box center [34, 32] width 62 height 17
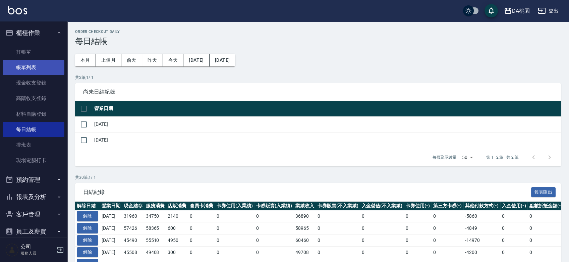
click at [27, 72] on link "帳單列表" at bounding box center [34, 67] width 62 height 15
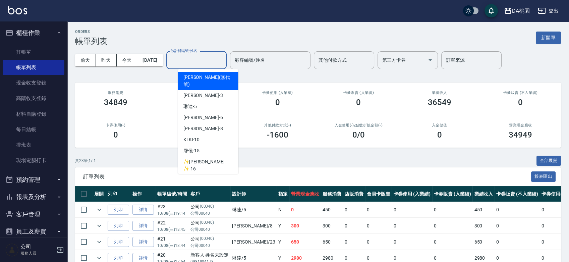
click at [221, 60] on input "設計師編號/姓名" at bounding box center [196, 60] width 54 height 12
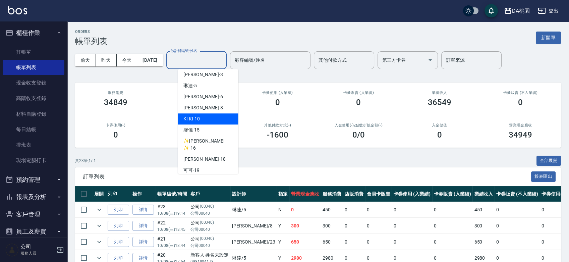
scroll to position [37, 0]
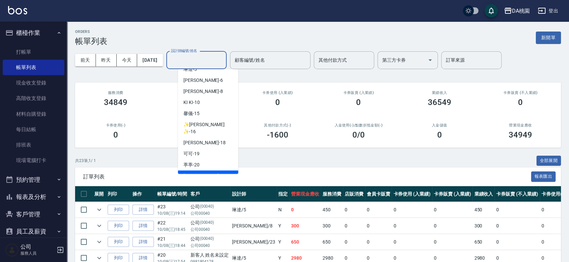
click at [202, 170] on div "[PERSON_NAME] -23" at bounding box center [208, 175] width 60 height 11
type input "亞瑟 -23"
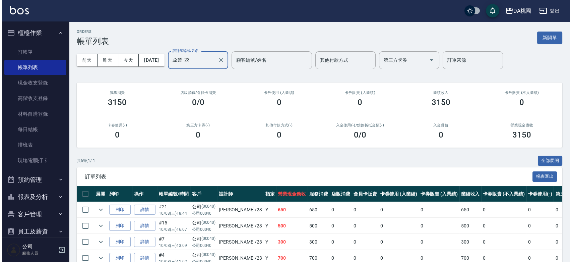
scroll to position [67, 0]
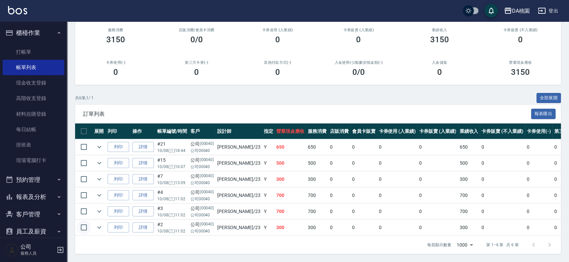
click at [83, 221] on input "checkbox" at bounding box center [84, 227] width 14 height 14
checkbox input "true"
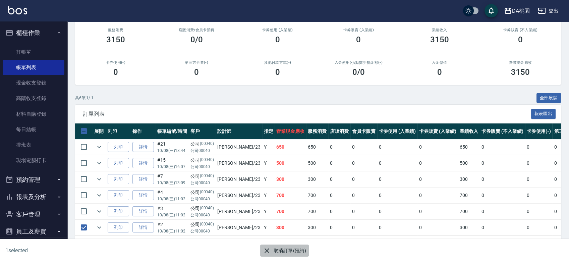
click at [287, 251] on button "取消訂單(預約)" at bounding box center [284, 250] width 49 height 12
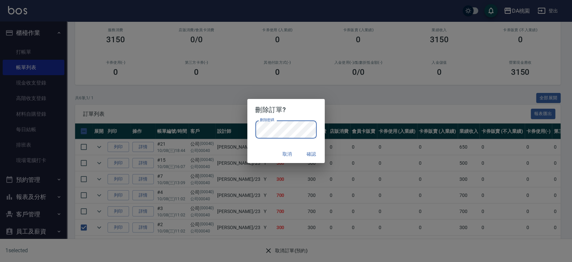
click at [306, 152] on button "確認" at bounding box center [311, 154] width 21 height 12
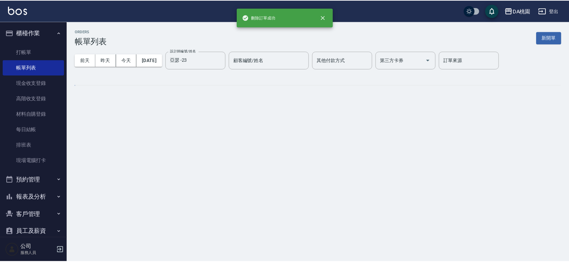
scroll to position [0, 0]
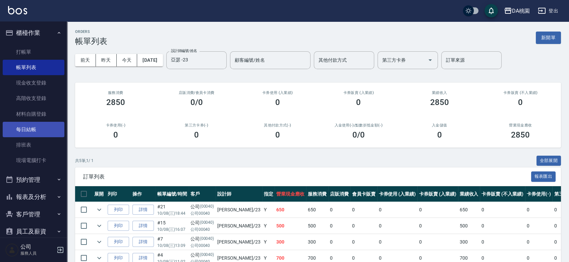
click at [38, 130] on link "每日結帳" at bounding box center [34, 129] width 62 height 15
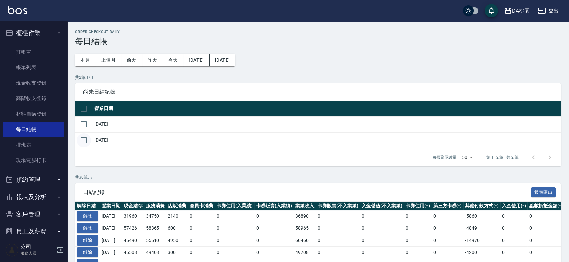
click at [83, 139] on input "checkbox" at bounding box center [84, 140] width 14 height 14
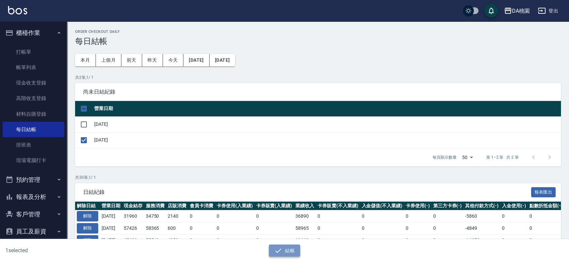
click at [272, 249] on button "結帳" at bounding box center [284, 250] width 31 height 12
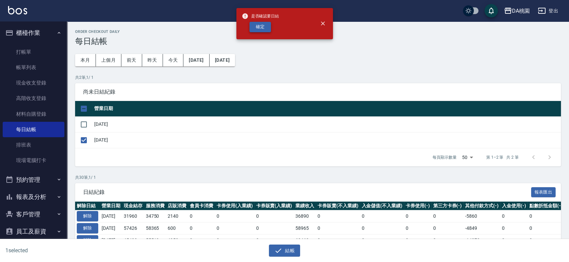
click at [264, 29] on button "確定" at bounding box center [259, 27] width 21 height 10
checkbox input "false"
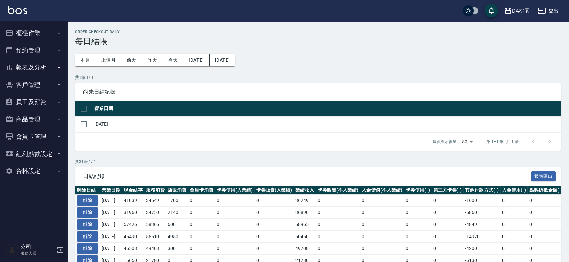
click at [41, 27] on button "櫃檯作業" at bounding box center [34, 32] width 62 height 17
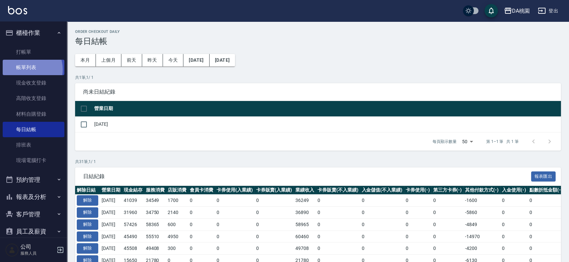
click at [25, 69] on link "帳單列表" at bounding box center [34, 67] width 62 height 15
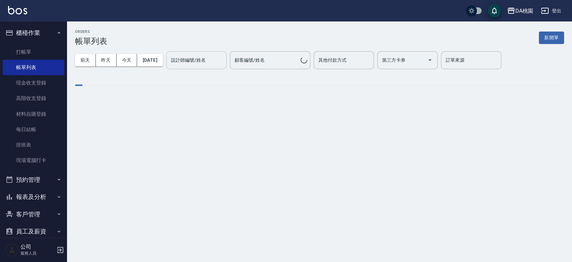
click at [211, 61] on div "設計師編號/姓名 設計師編號/姓名" at bounding box center [196, 60] width 60 height 18
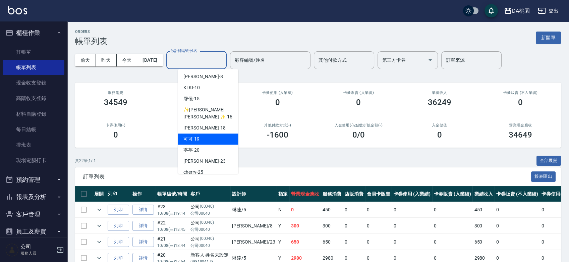
scroll to position [55, 0]
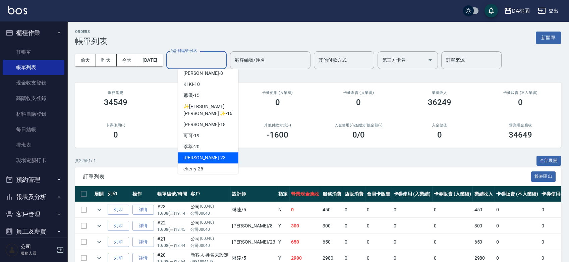
click at [200, 154] on span "[PERSON_NAME] -23" at bounding box center [204, 157] width 42 height 7
type input "亞瑟 -23"
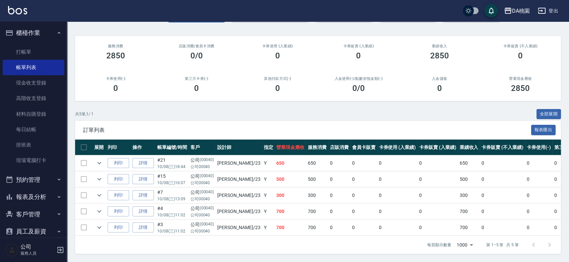
scroll to position [0, 0]
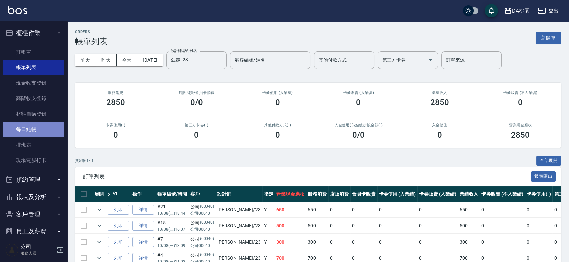
click at [37, 129] on link "每日結帳" at bounding box center [34, 129] width 62 height 15
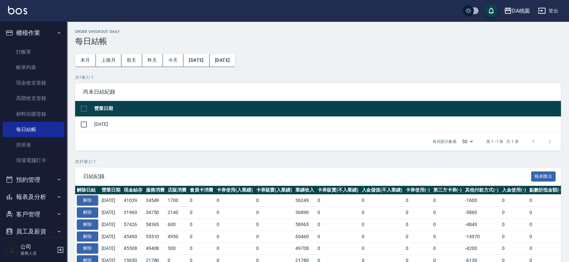
click at [39, 195] on button "報表及分析" at bounding box center [34, 196] width 62 height 17
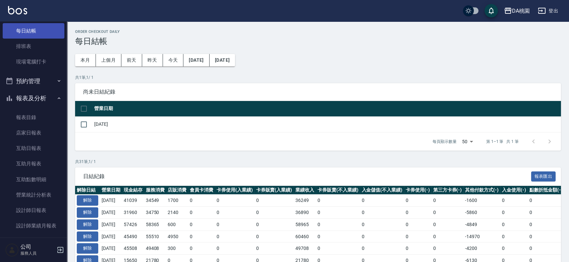
scroll to position [112, 0]
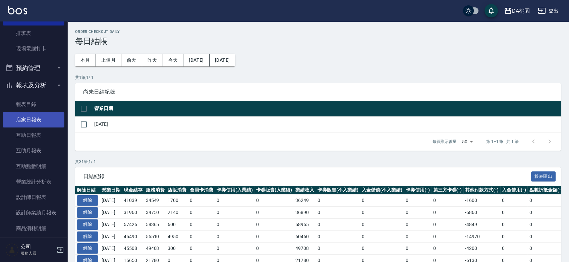
click at [43, 117] on link "店家日報表" at bounding box center [34, 119] width 62 height 15
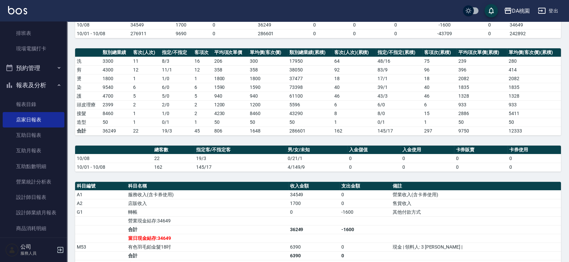
scroll to position [149, 0]
